Goal: Information Seeking & Learning: Learn about a topic

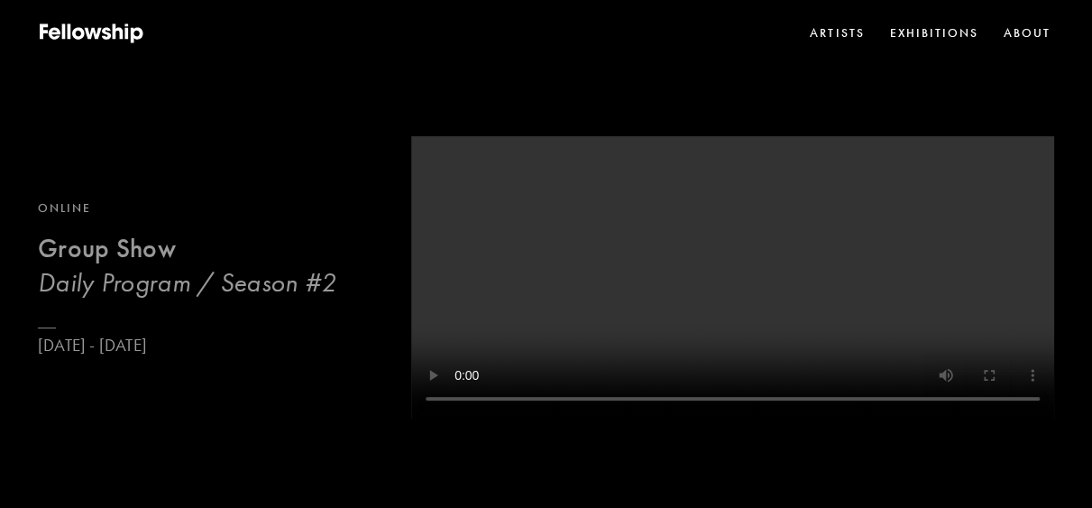
click at [130, 264] on b "Group Show" at bounding box center [107, 249] width 138 height 32
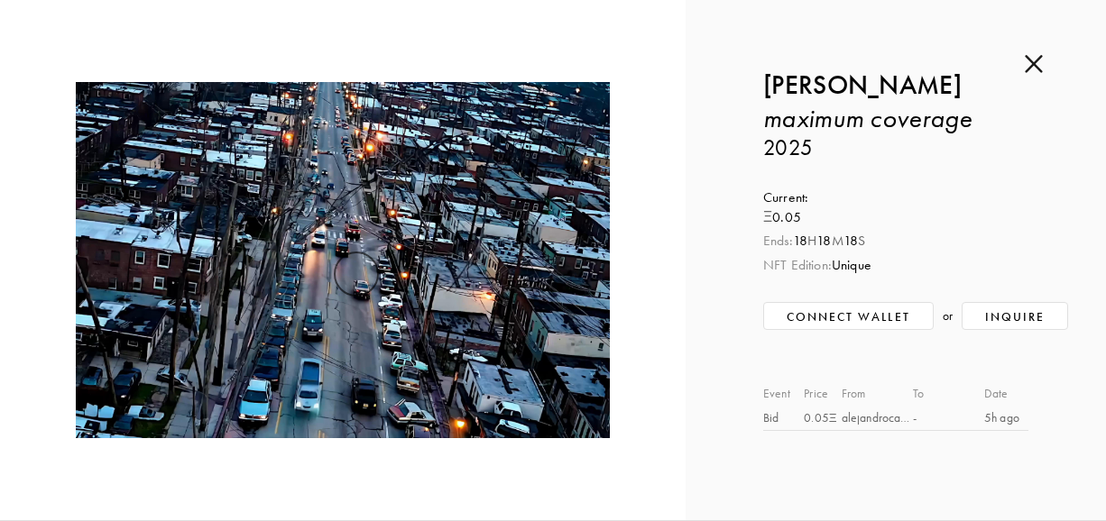
scroll to position [9892, 0]
click at [1018, 65] on div "Inquire about maximum coverage by [PERSON_NAME] Submit Inquiry Back [PERSON_NAM…" at bounding box center [895, 260] width 420 height 520
click at [1034, 69] on img at bounding box center [1034, 64] width 18 height 20
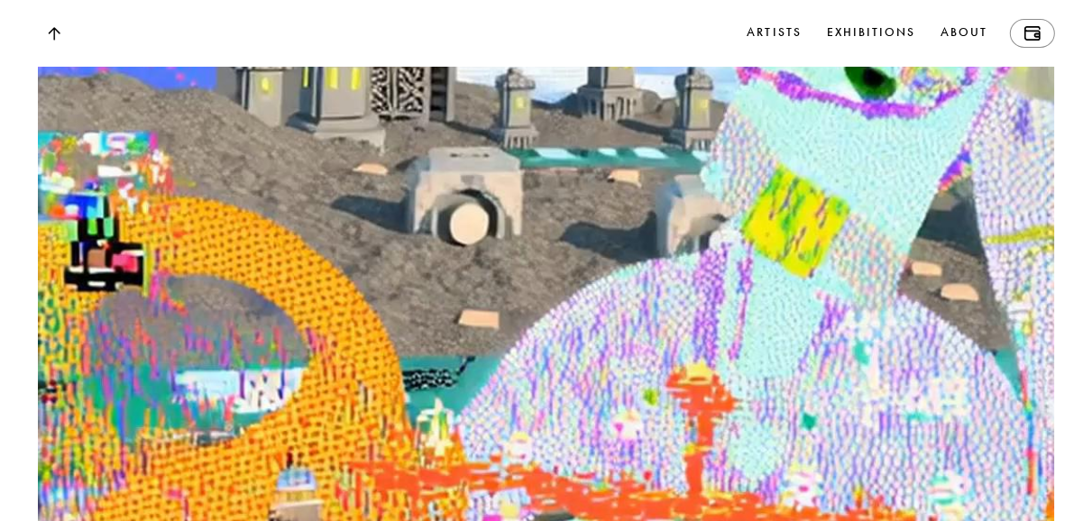
scroll to position [13882, 0]
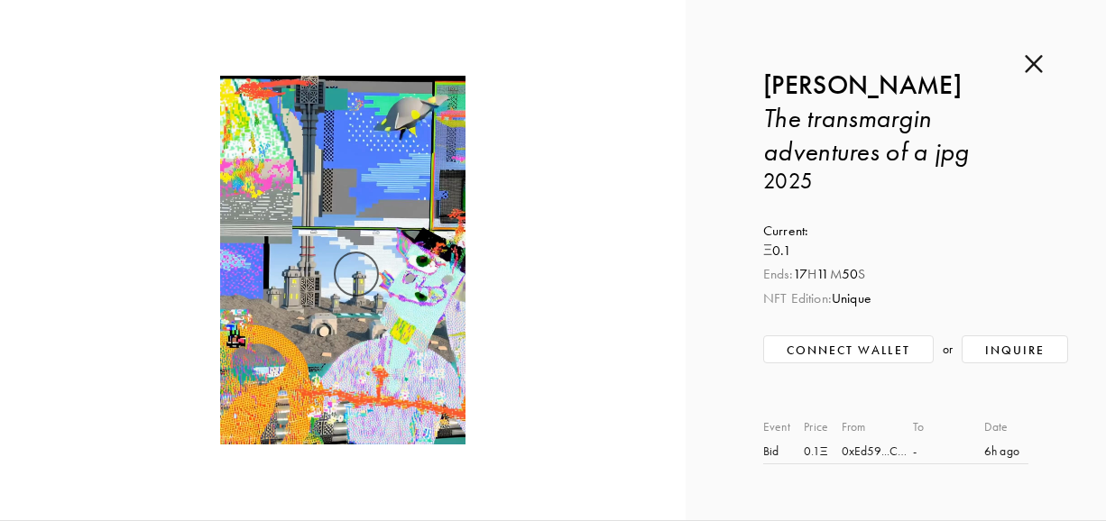
click at [851, 450] on div "0xEd59...C4de" at bounding box center [876, 451] width 71 height 19
